Goal: Download file/media

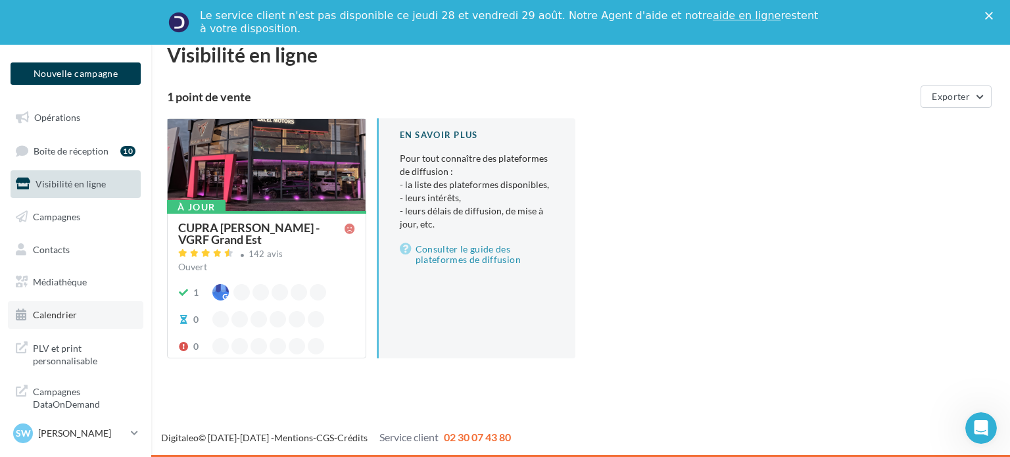
click at [95, 316] on link "Calendrier" at bounding box center [75, 315] width 135 height 28
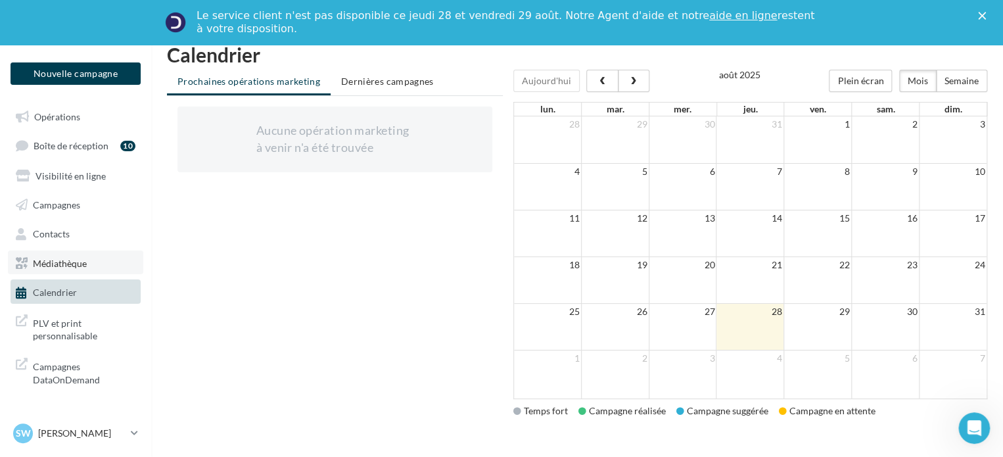
click at [69, 262] on span "Médiathèque" at bounding box center [60, 262] width 54 height 11
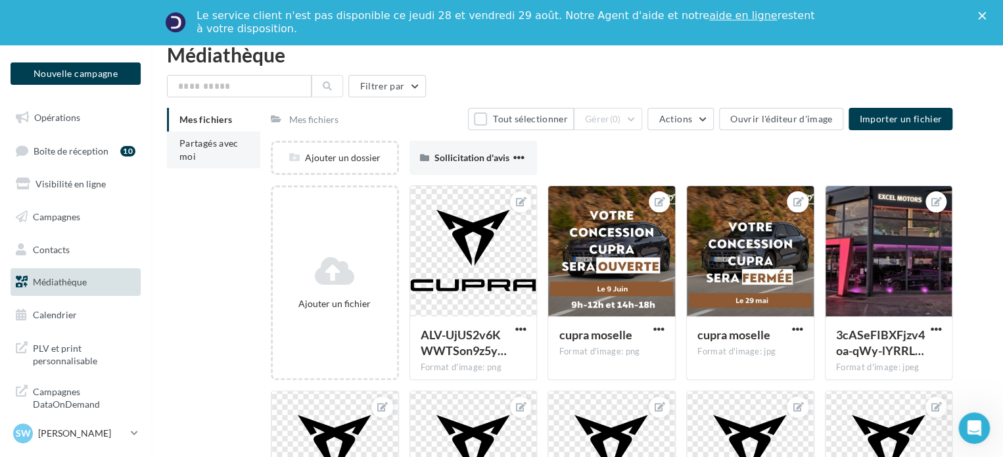
click at [193, 162] on li "Partagés avec moi" at bounding box center [213, 149] width 93 height 37
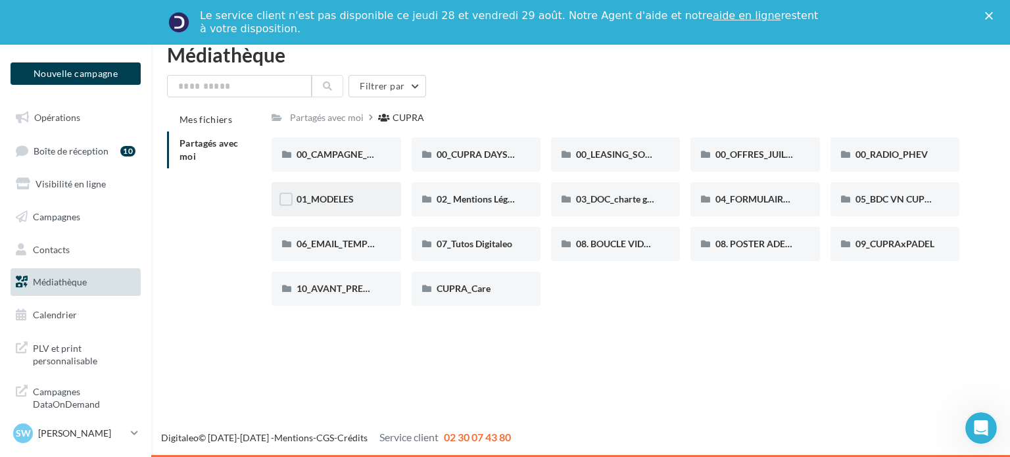
click at [332, 210] on div "01_MODELES" at bounding box center [335, 199] width 129 height 34
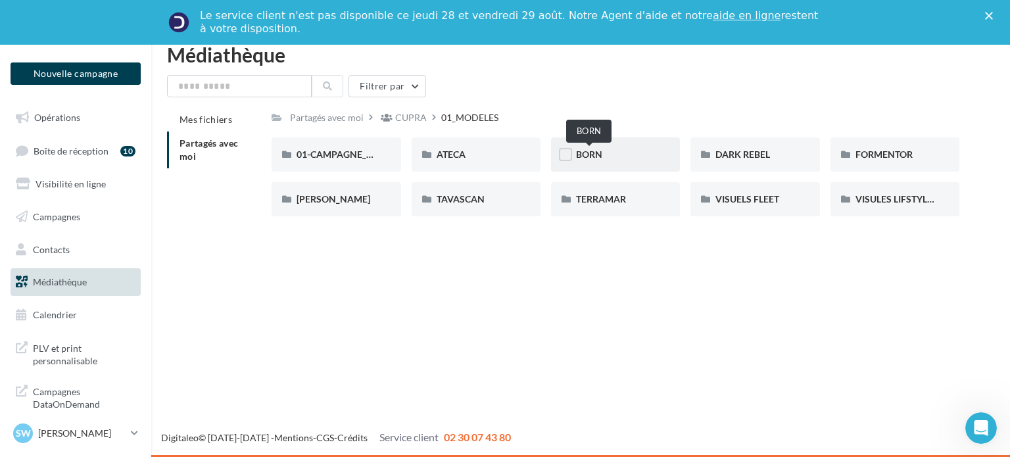
click at [591, 151] on span "BORN" at bounding box center [589, 154] width 26 height 11
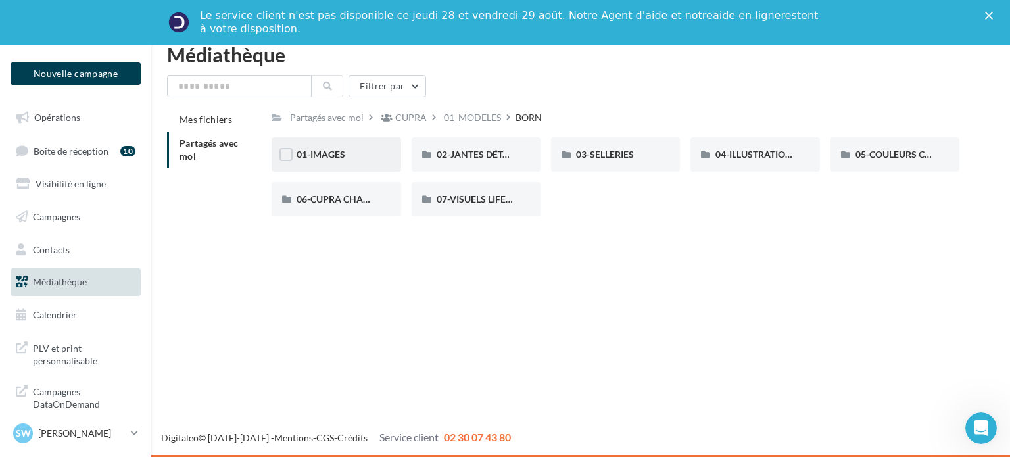
click at [332, 149] on div "01-IMAGES" at bounding box center [335, 154] width 129 height 34
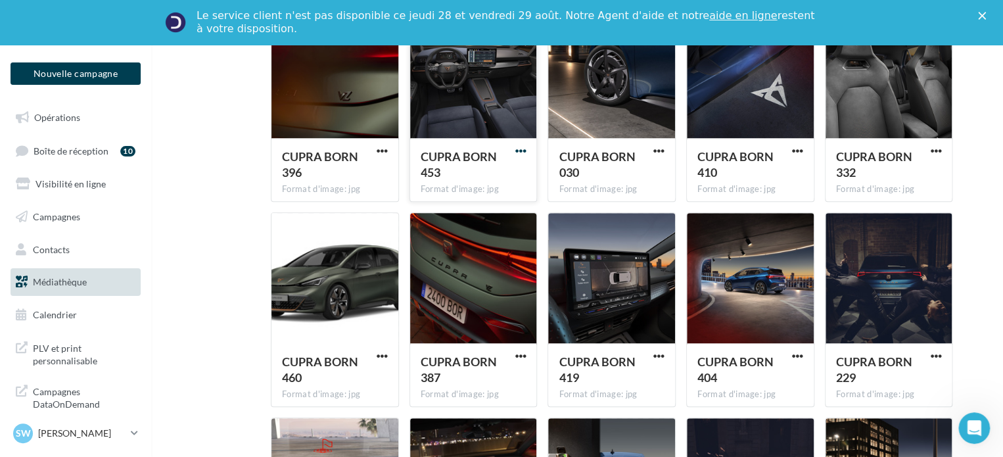
scroll to position [394, 0]
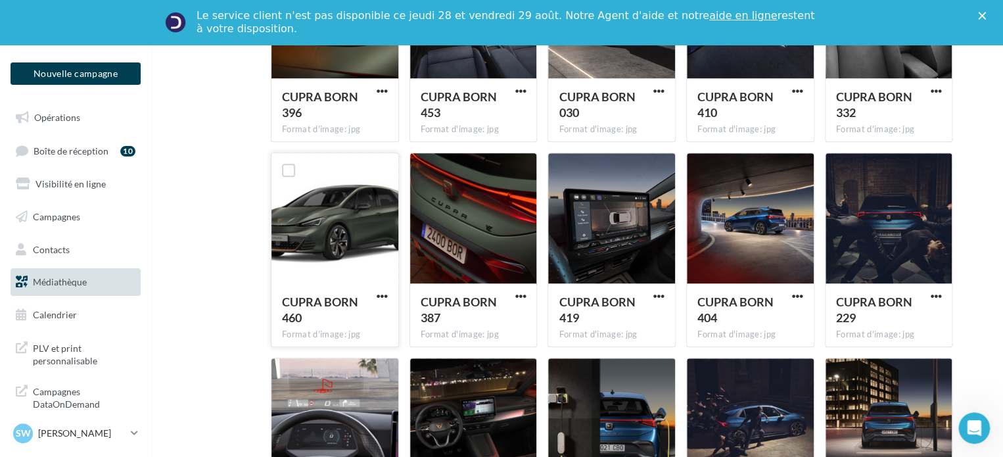
click at [389, 294] on button "button" at bounding box center [382, 297] width 16 height 13
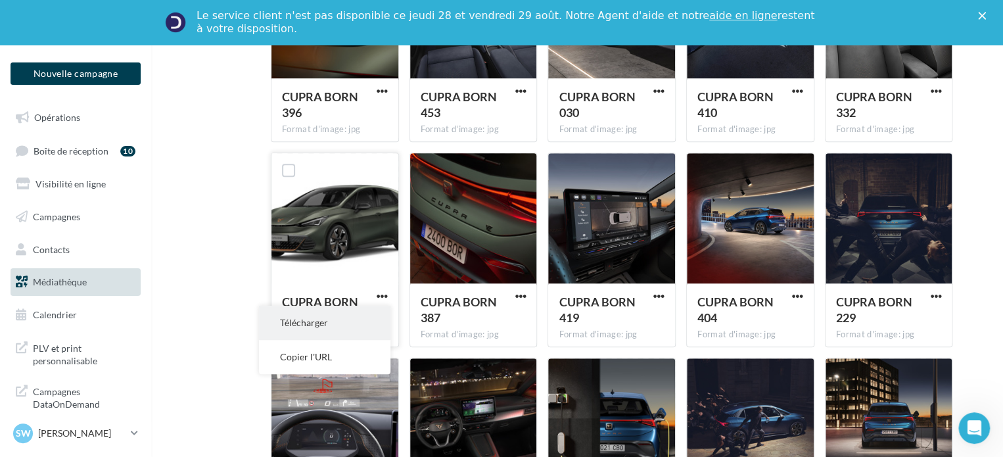
click at [356, 328] on button "Télécharger" at bounding box center [324, 323] width 131 height 34
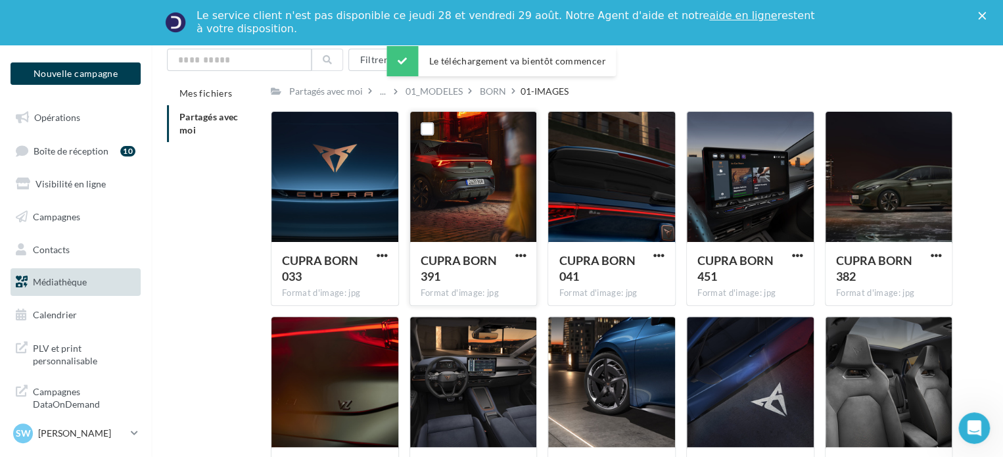
scroll to position [0, 0]
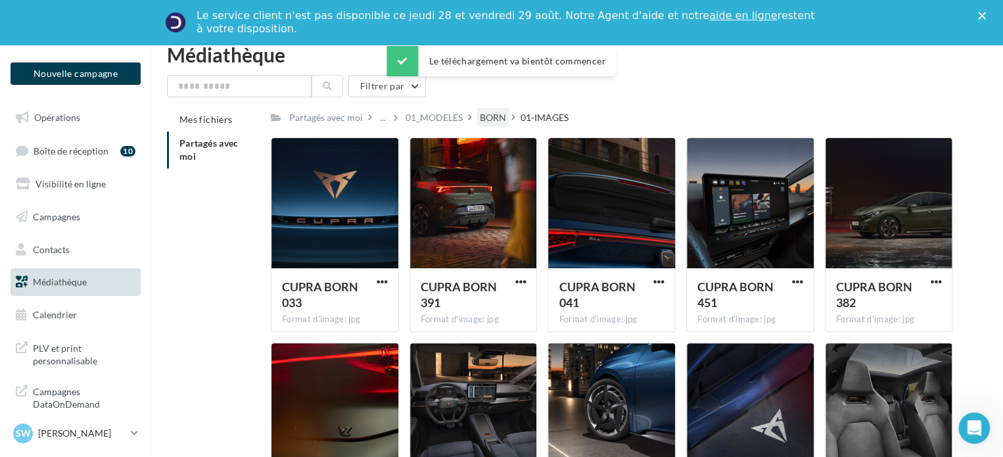
click at [488, 123] on div "BORN" at bounding box center [493, 117] width 26 height 13
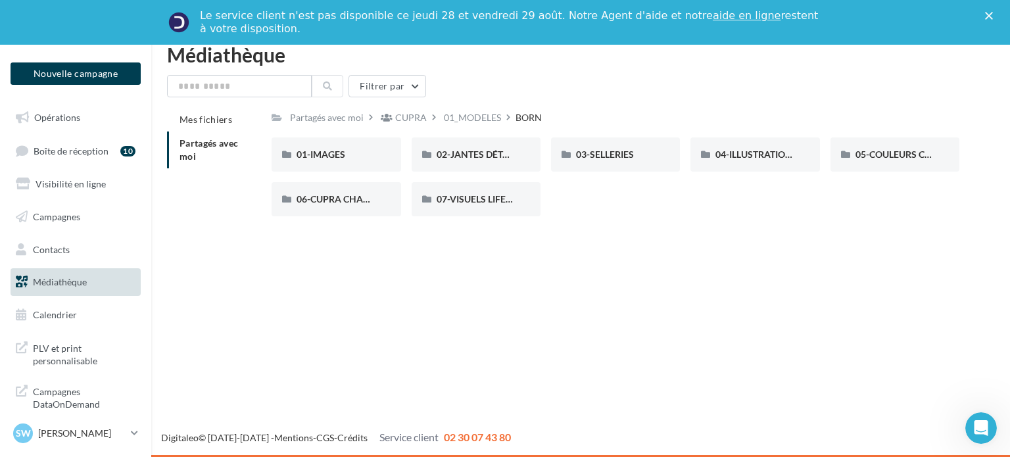
drag, startPoint x: 368, startPoint y: 151, endPoint x: 465, endPoint y: 336, distance: 208.5
click at [465, 355] on div "Nouvelle campagne Nouvelle campagne Opérations Boîte de réception 10 Visibilité…" at bounding box center [505, 251] width 1010 height 412
click at [462, 103] on div "Filtrer par Mes fichiers Partagés avec moi Partagés avec moi CUPRA 01_MODELES B…" at bounding box center [580, 151] width 827 height 152
drag, startPoint x: 463, startPoint y: 109, endPoint x: 464, endPoint y: 116, distance: 7.3
click at [463, 112] on div "01_MODELES" at bounding box center [472, 117] width 62 height 19
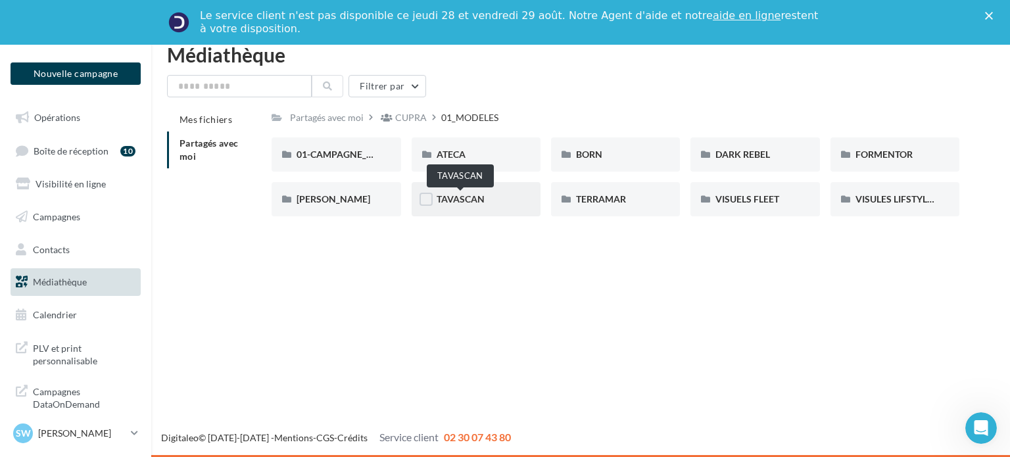
click at [448, 198] on span "TAVASCAN" at bounding box center [460, 198] width 48 height 11
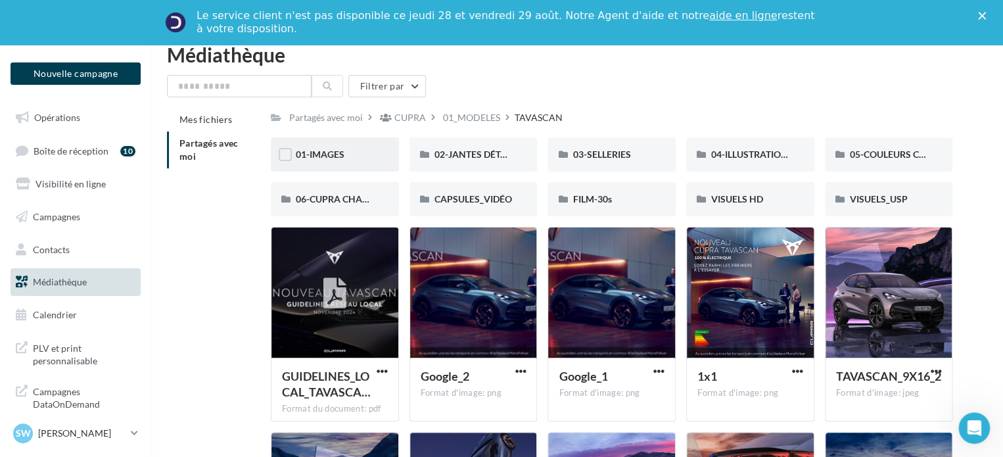
click at [376, 154] on div "01-IMAGES" at bounding box center [335, 154] width 128 height 34
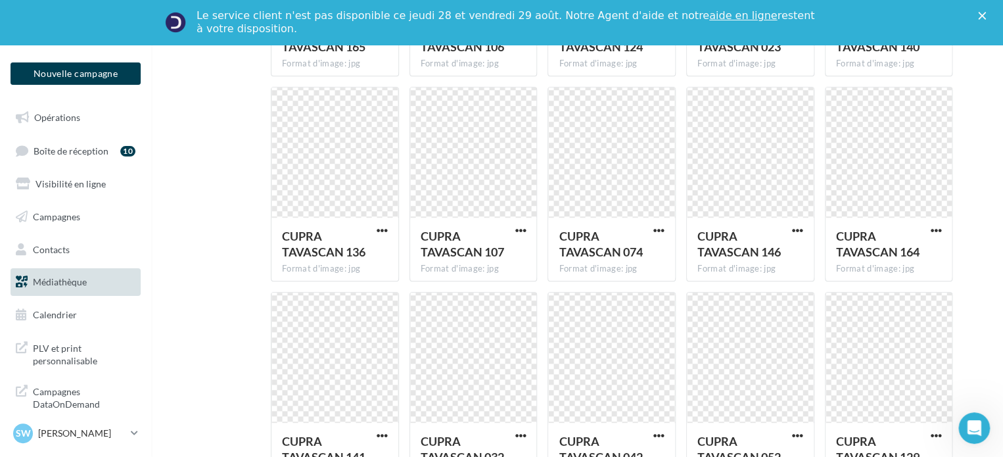
scroll to position [657, 0]
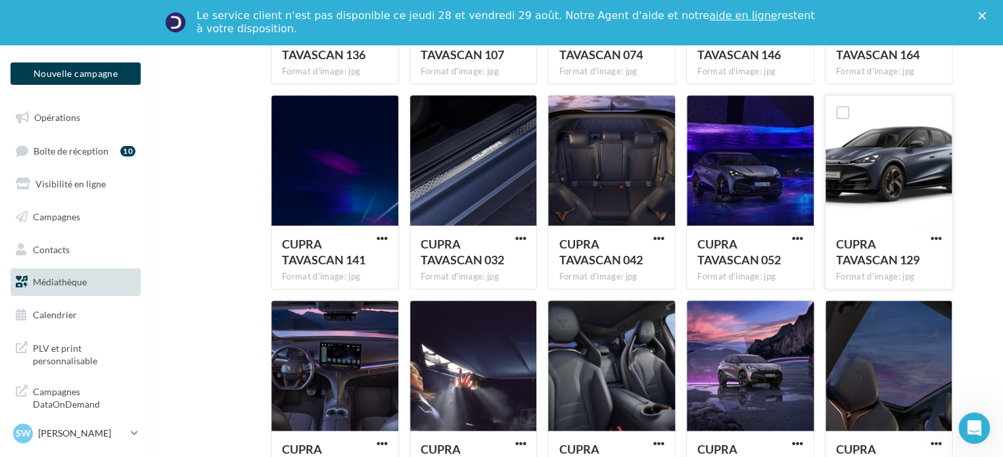
click at [939, 231] on div "CUPRA TAVASCAN 129 Format d'image: jpg" at bounding box center [889, 256] width 127 height 62
click at [938, 237] on span "button" at bounding box center [935, 238] width 11 height 11
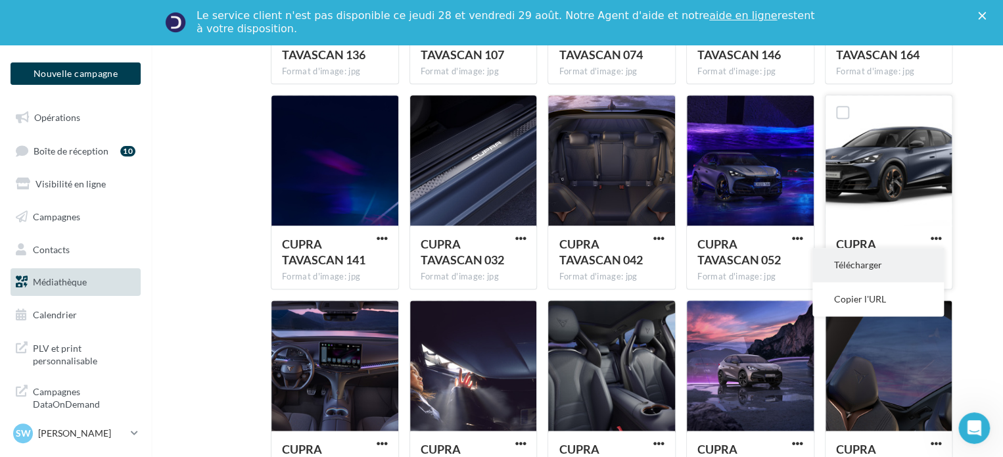
click at [874, 256] on button "Télécharger" at bounding box center [877, 265] width 131 height 34
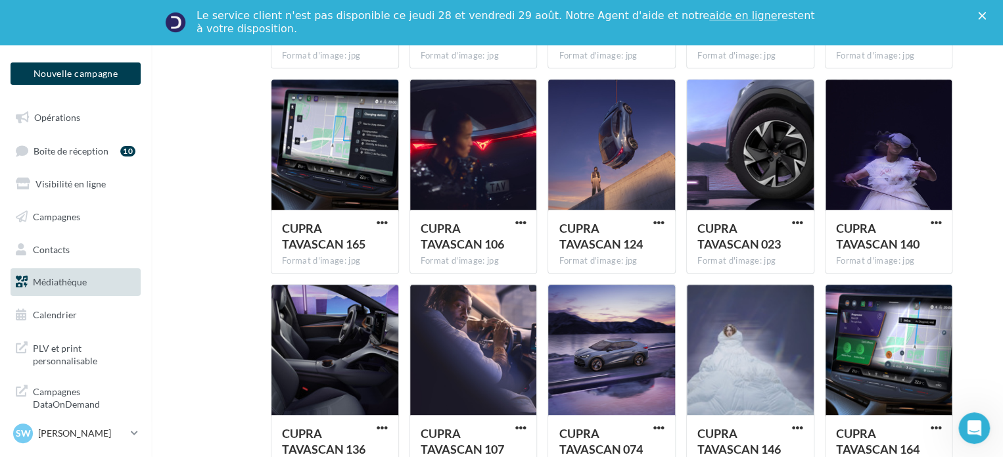
scroll to position [66, 0]
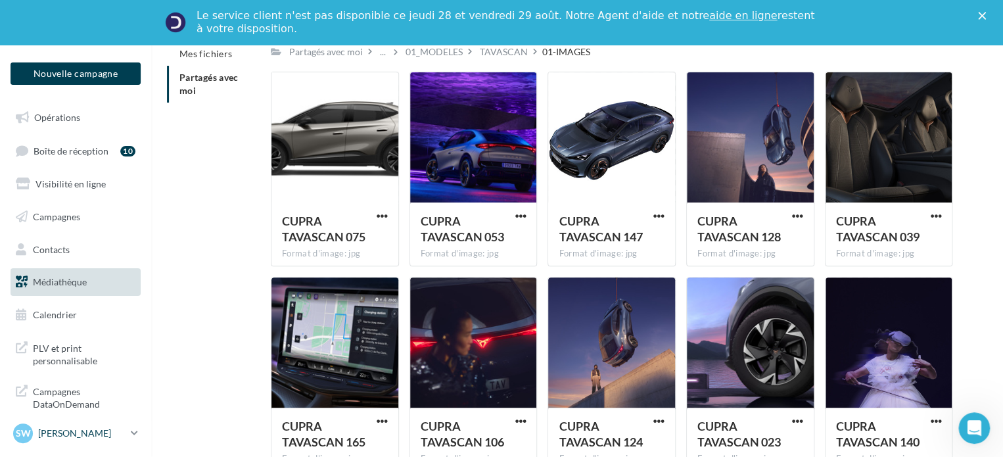
click at [61, 437] on p "[PERSON_NAME]" at bounding box center [81, 433] width 87 height 13
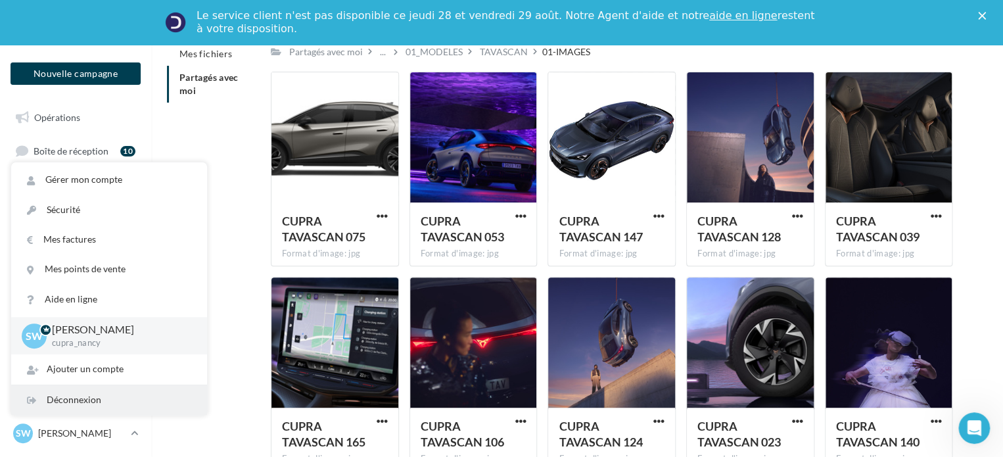
click at [71, 406] on div "Déconnexion" at bounding box center [109, 400] width 196 height 30
